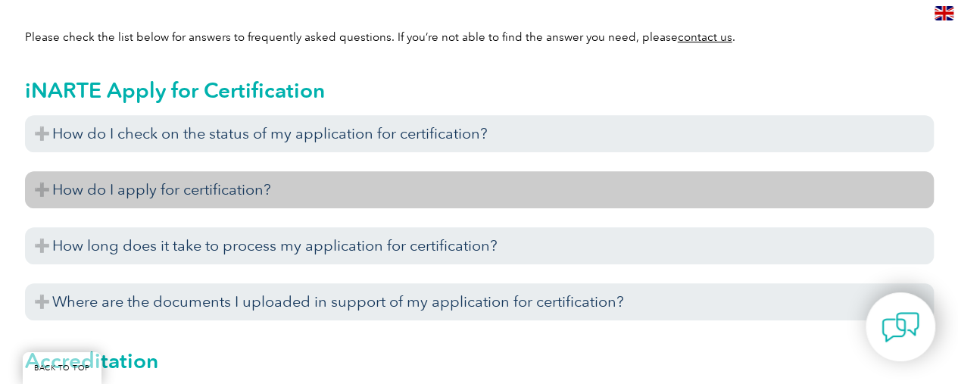
scroll to position [455, 0]
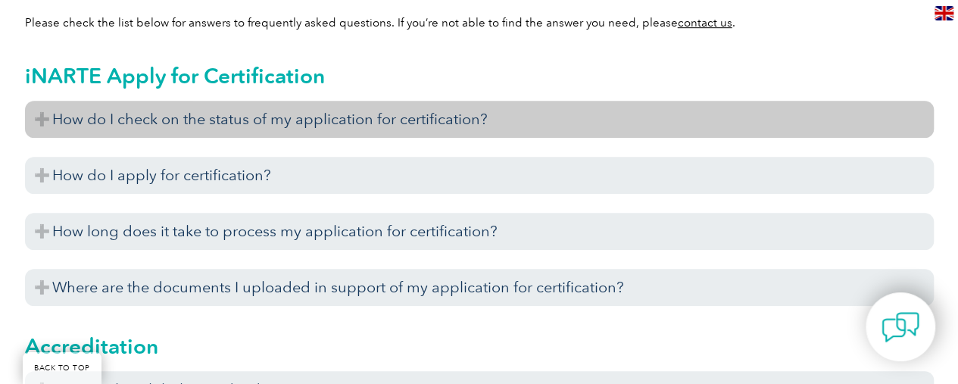
click at [455, 114] on h3 "How do I check on the status of my application for certification?" at bounding box center [479, 119] width 909 height 37
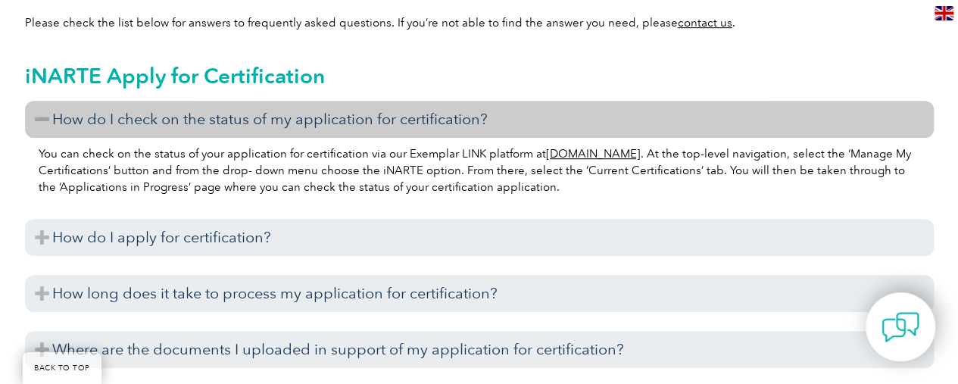
click at [593, 152] on link "www.exemplarlink.org" at bounding box center [593, 154] width 95 height 14
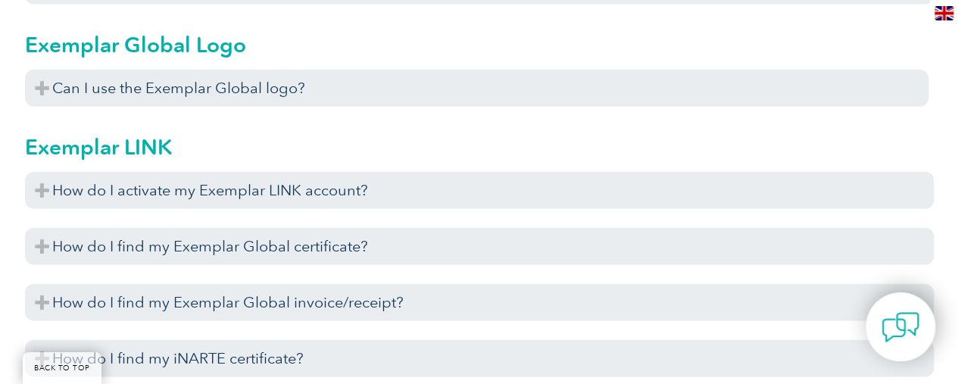
scroll to position [1970, 0]
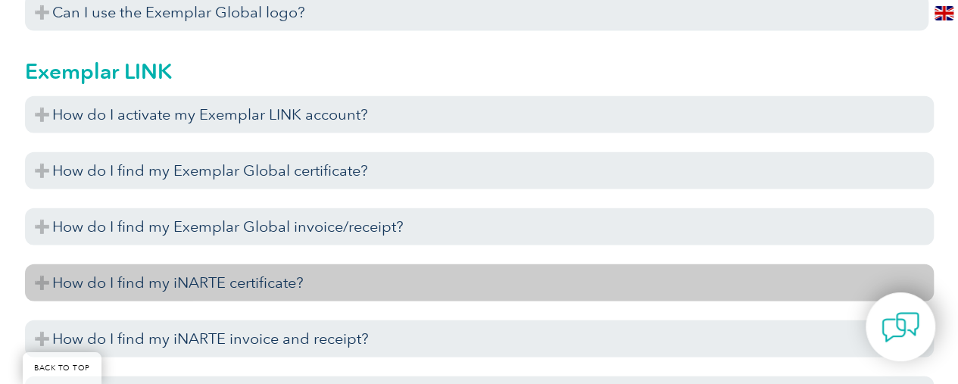
click at [250, 287] on h3 "How do I find my iNARTE certificate?" at bounding box center [479, 282] width 909 height 37
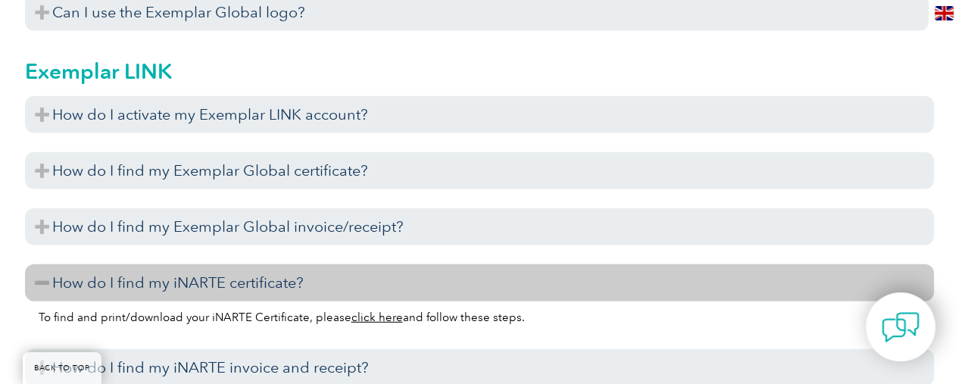
click at [374, 317] on link "click here" at bounding box center [378, 318] width 52 height 14
